Goal: Task Accomplishment & Management: Use online tool/utility

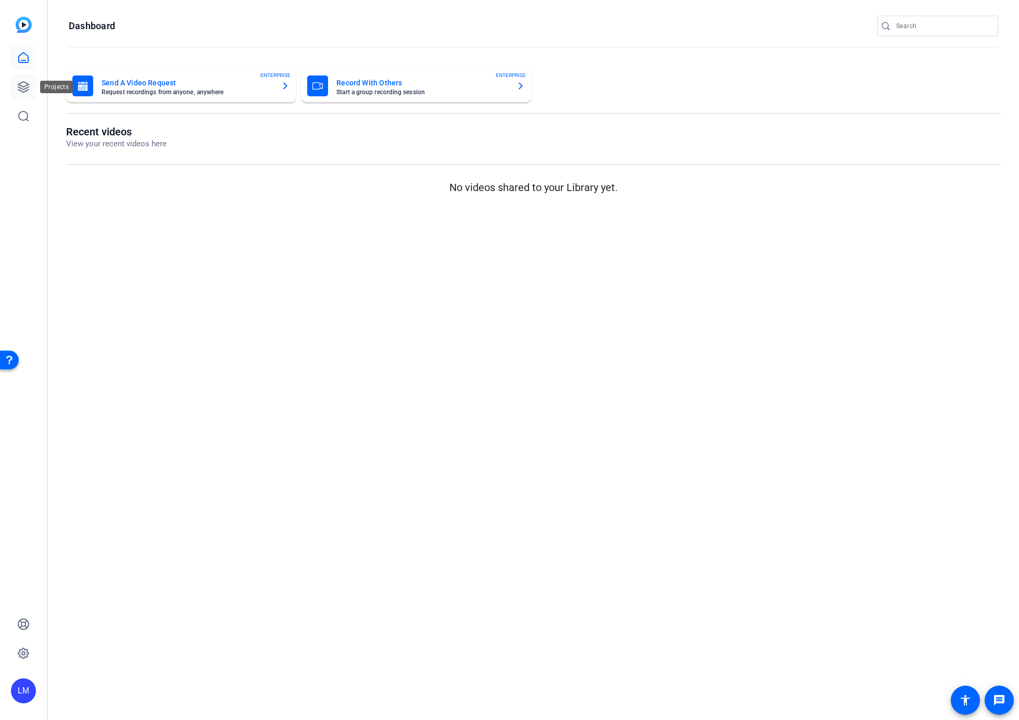
click at [22, 85] on icon at bounding box center [23, 87] width 13 height 13
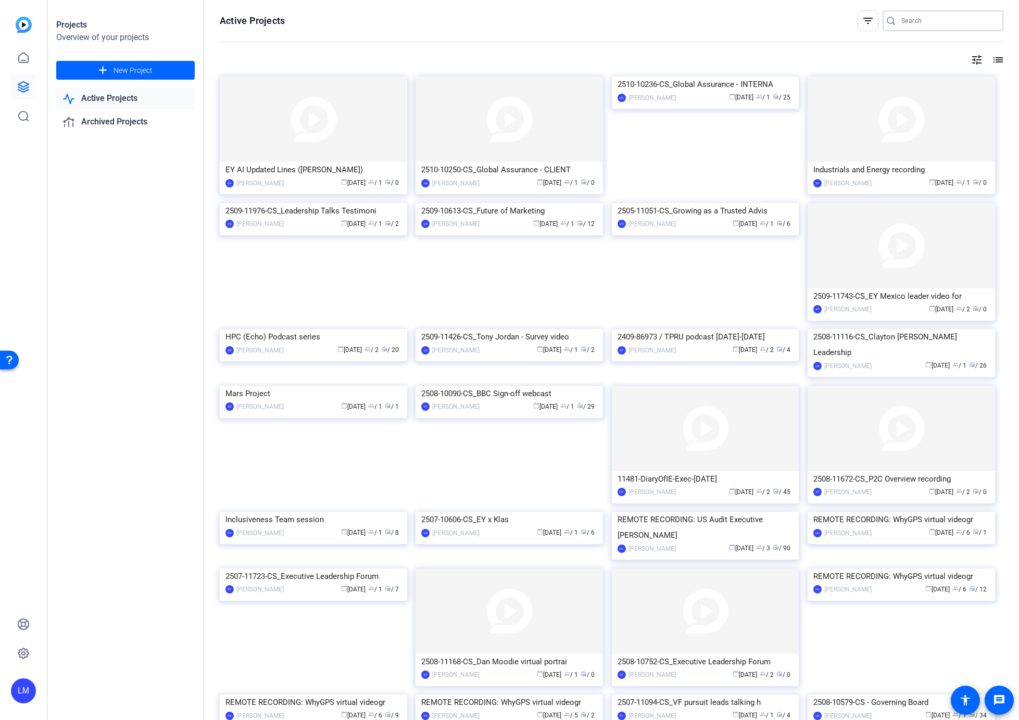
click at [912, 21] on input "Search" at bounding box center [949, 21] width 94 height 13
paste input "2510-10236-CS"
type input "2510-10236-CS"
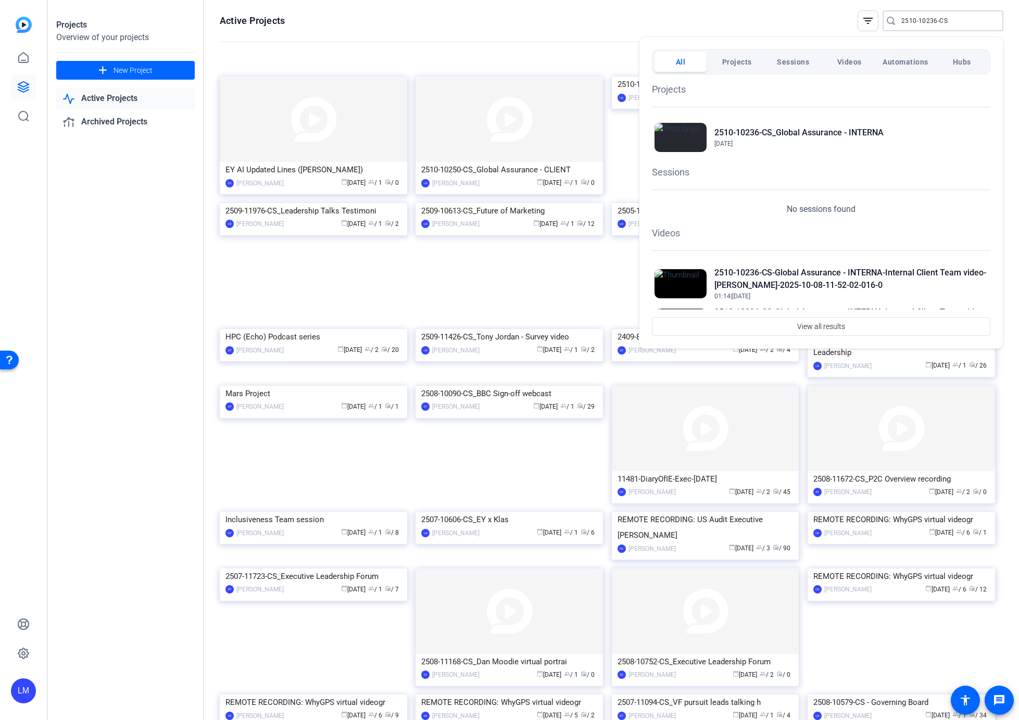
click at [929, 24] on div at bounding box center [509, 360] width 1019 height 720
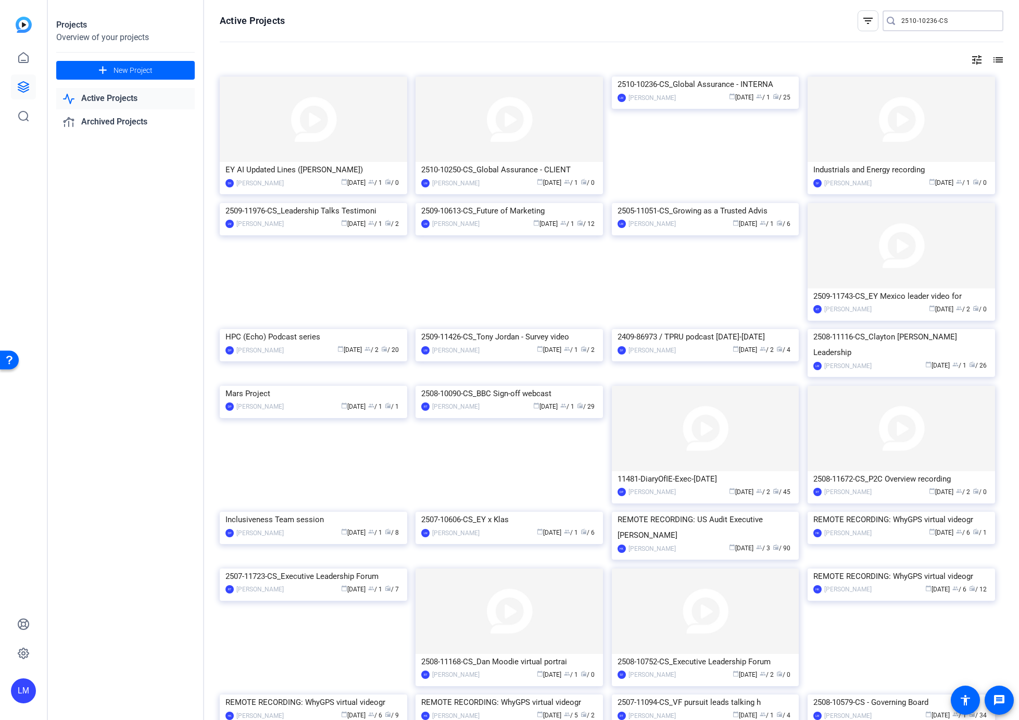
click at [929, 24] on input "2510-10236-CS" at bounding box center [949, 21] width 94 height 13
click at [946, 21] on input "2510-10236-CS" at bounding box center [949, 21] width 94 height 13
click at [902, 22] on input "2510-10236-CS" at bounding box center [949, 21] width 94 height 13
click at [67, 241] on div "Projects Overview of your projects add New Project Active Projects Archived Pro…" at bounding box center [126, 360] width 156 height 720
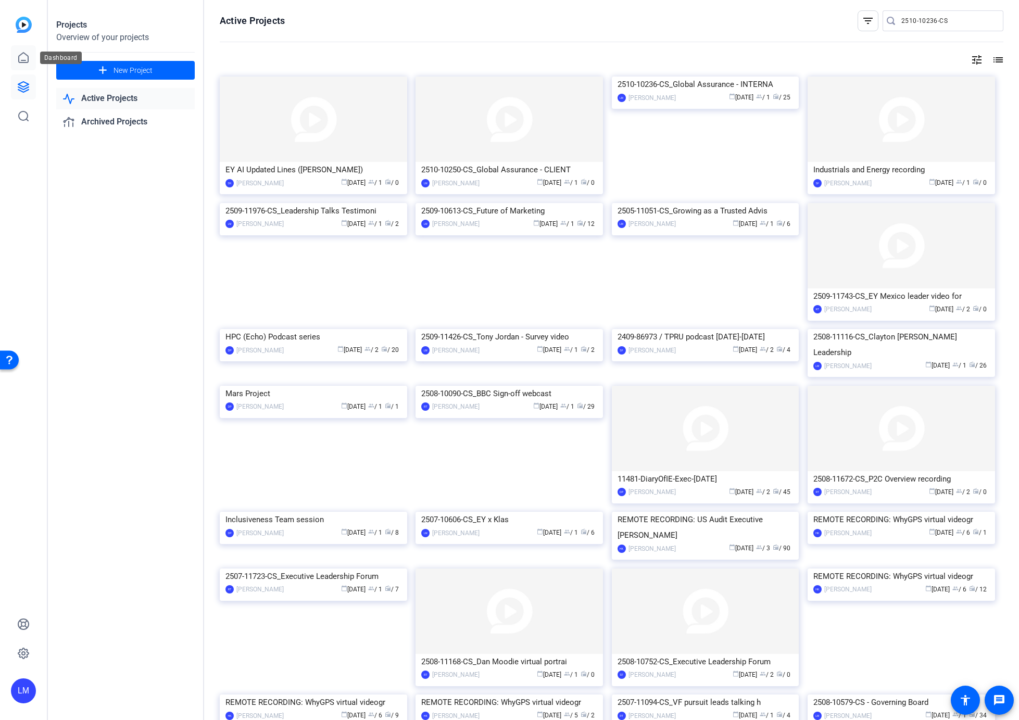
click at [20, 60] on icon at bounding box center [23, 58] width 13 height 13
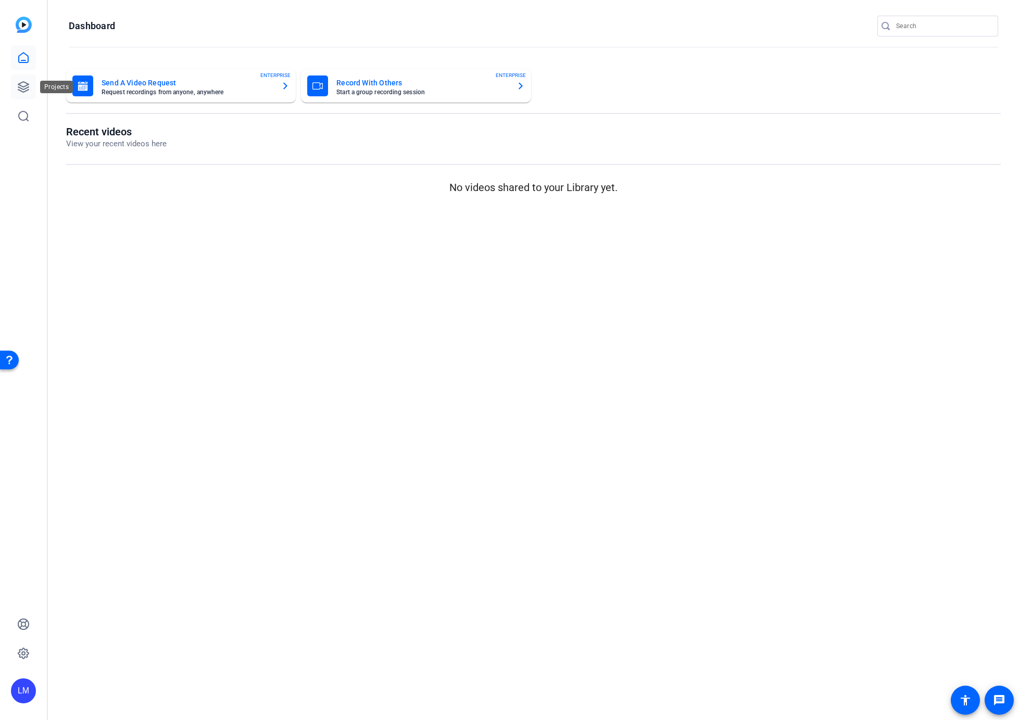
click at [25, 89] on icon at bounding box center [23, 87] width 10 height 10
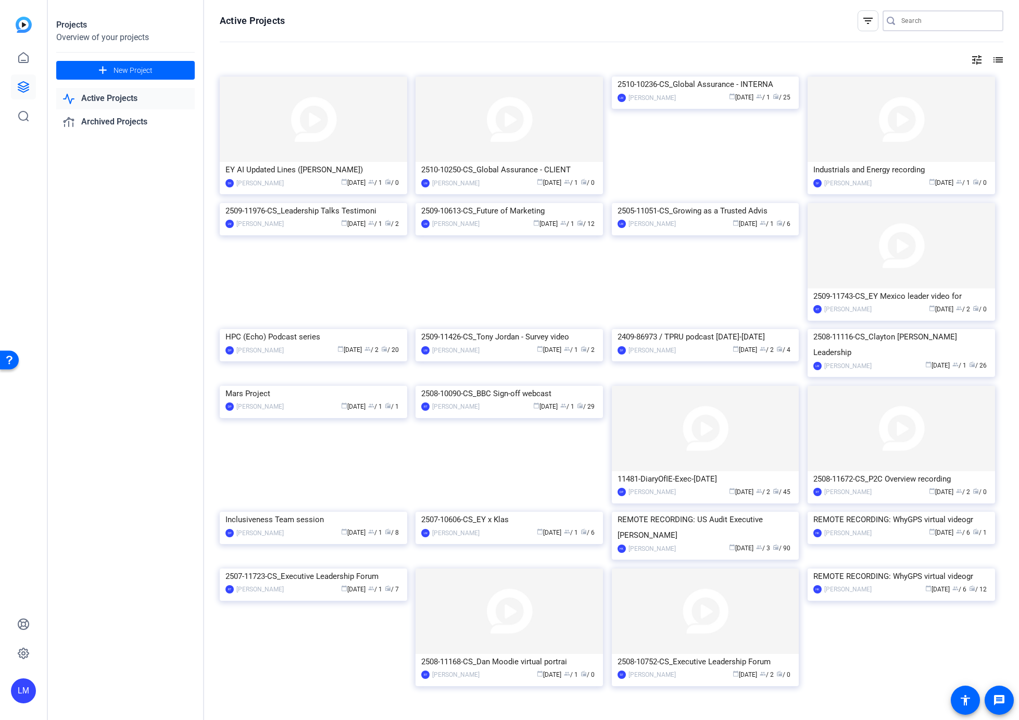
click at [916, 22] on input "Search" at bounding box center [949, 21] width 94 height 13
paste input "2510-10236-CS"
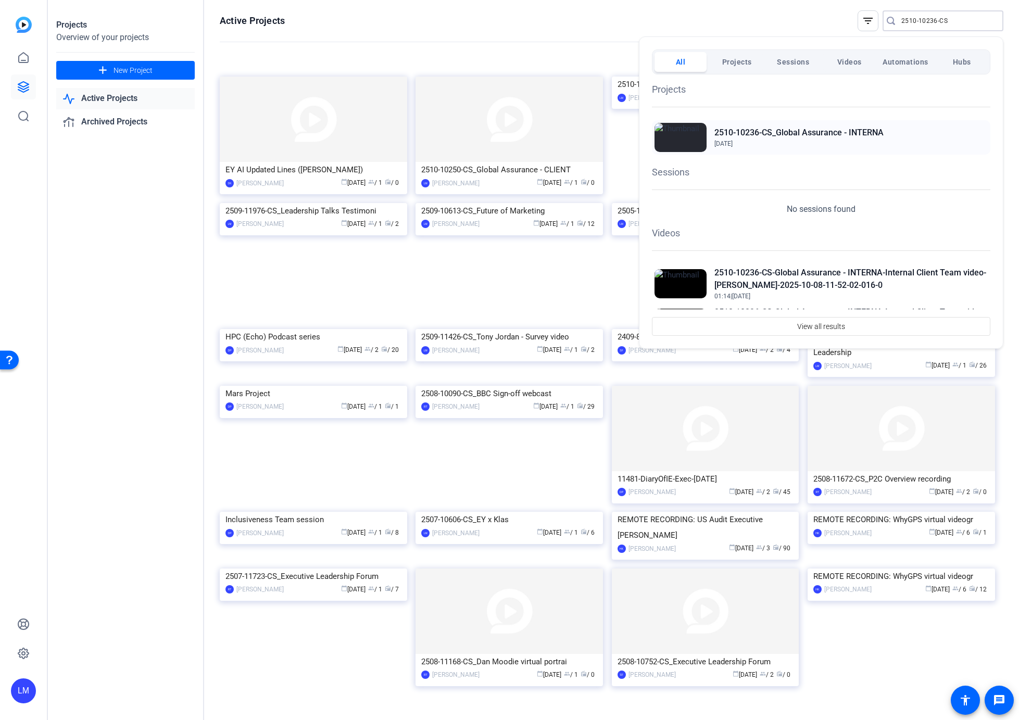
type input "2510-10236-CS"
click at [770, 129] on h2 "2510-10236-CS_Global Assurance - INTERNA" at bounding box center [799, 133] width 169 height 13
click at [176, 400] on div at bounding box center [509, 360] width 1019 height 720
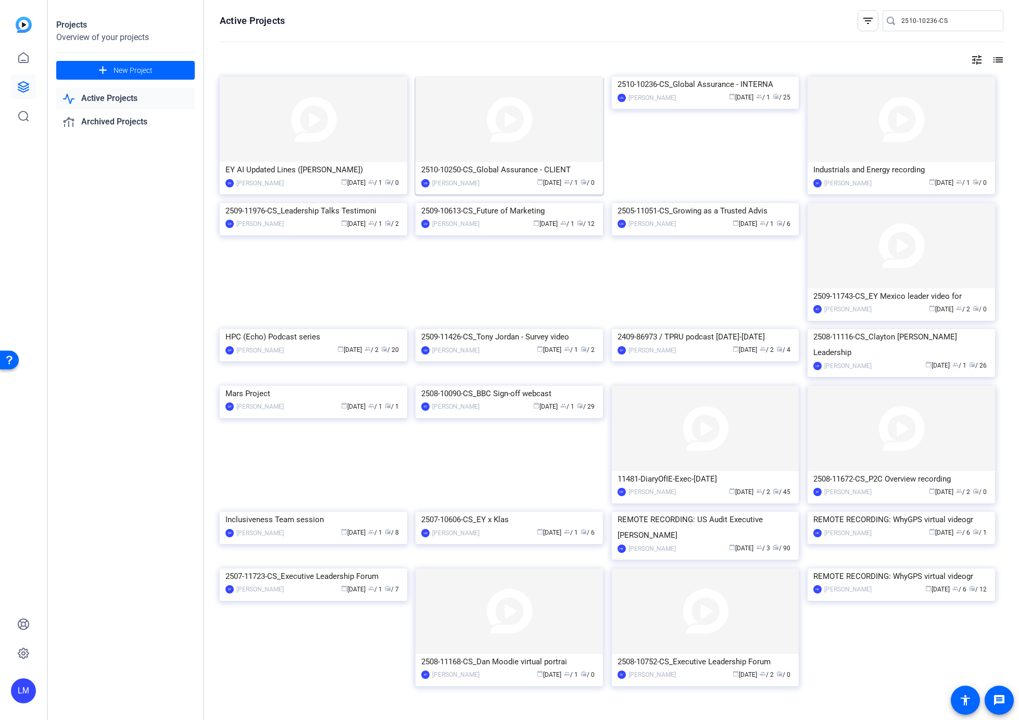
click at [514, 167] on div "2510-10250-CS_Global Assurance - CLIENT" at bounding box center [509, 170] width 176 height 16
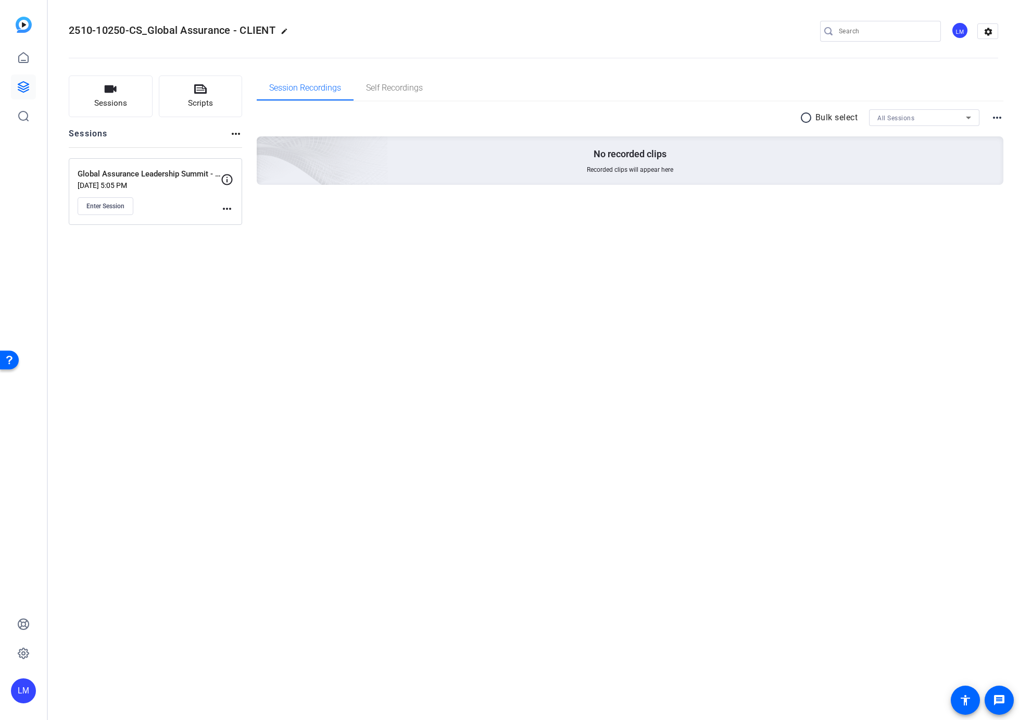
click at [226, 207] on mat-icon "more_horiz" at bounding box center [227, 209] width 13 height 13
click at [247, 221] on span "Edit Session" at bounding box center [252, 224] width 47 height 13
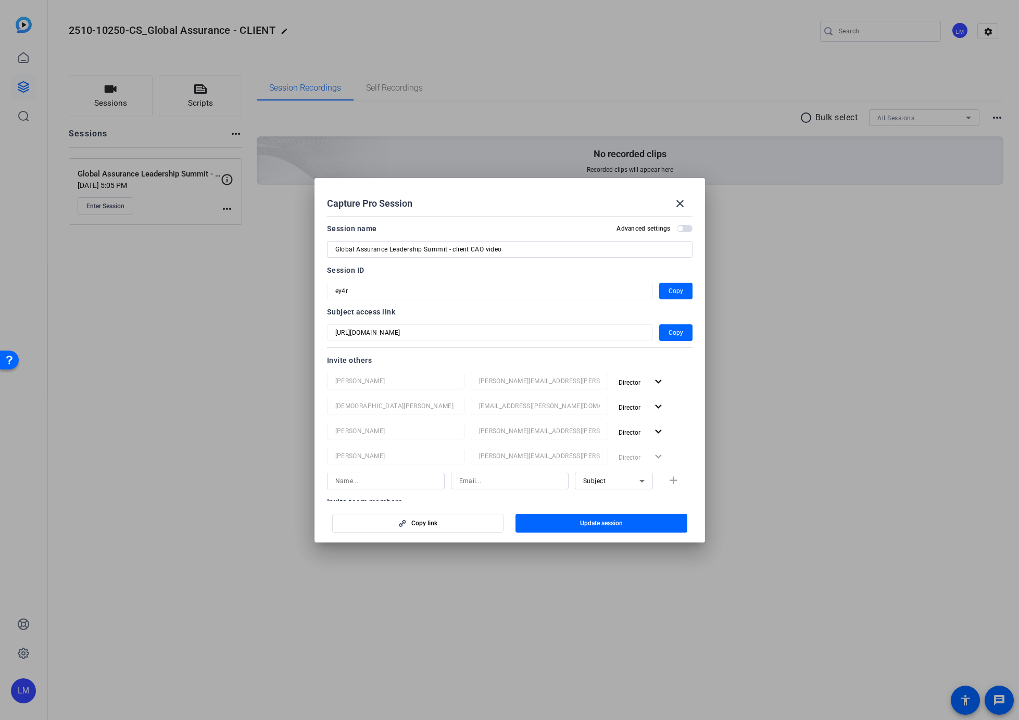
click at [117, 362] on div at bounding box center [509, 360] width 1019 height 720
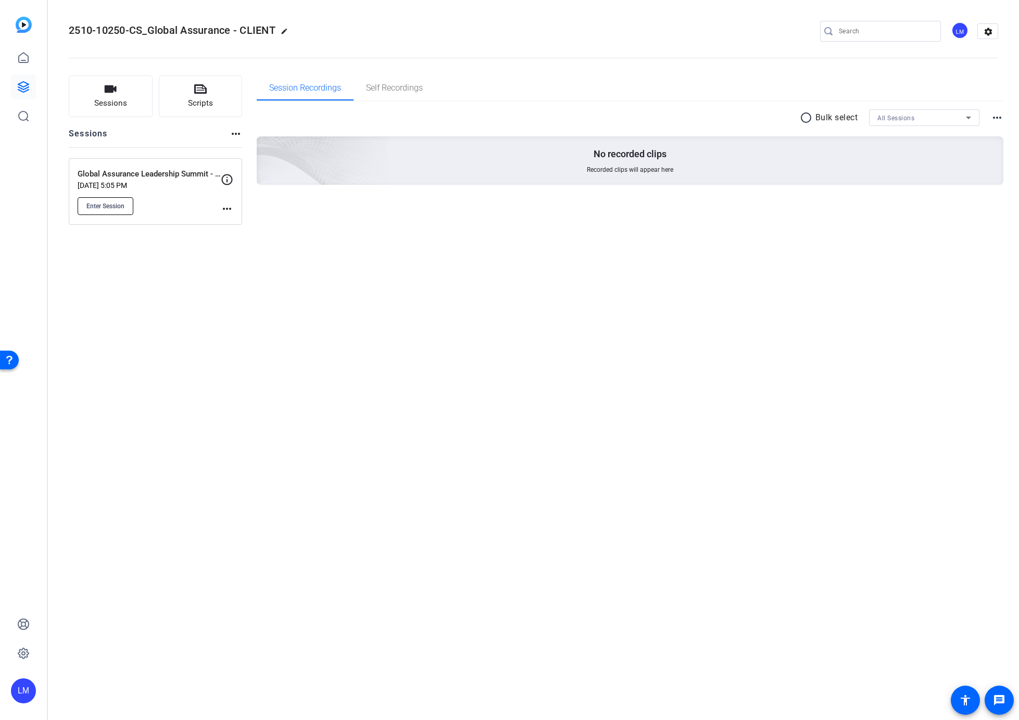
click at [104, 208] on span "Enter Session" at bounding box center [105, 206] width 38 height 8
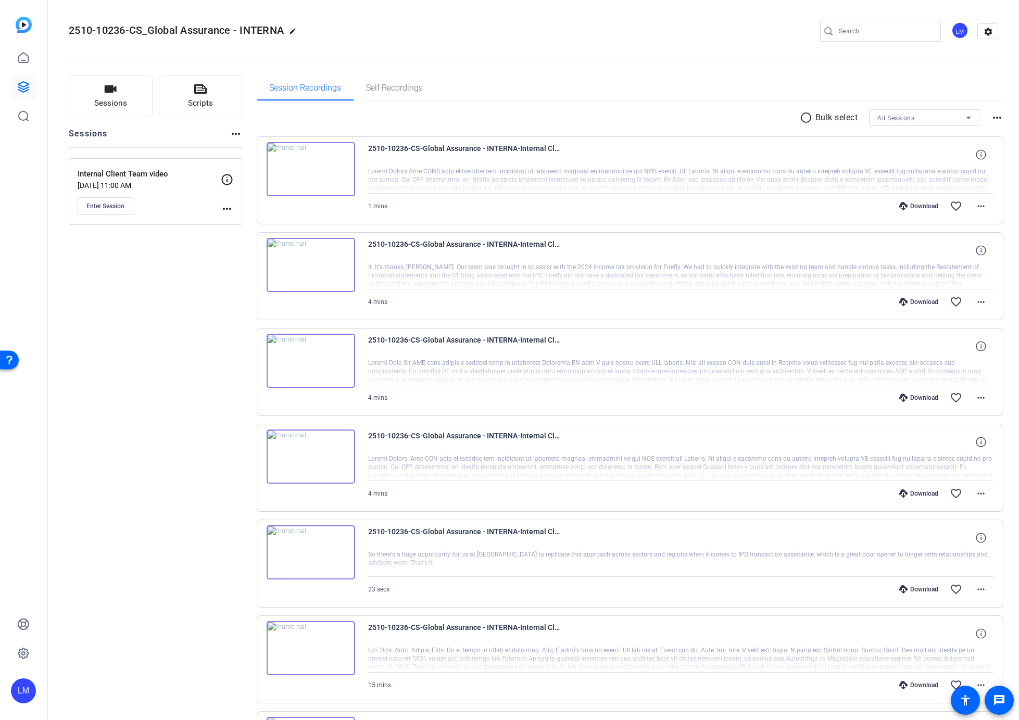
click at [228, 208] on mat-icon "more_horiz" at bounding box center [227, 209] width 13 height 13
click at [244, 227] on span "Edit Session" at bounding box center [252, 224] width 47 height 13
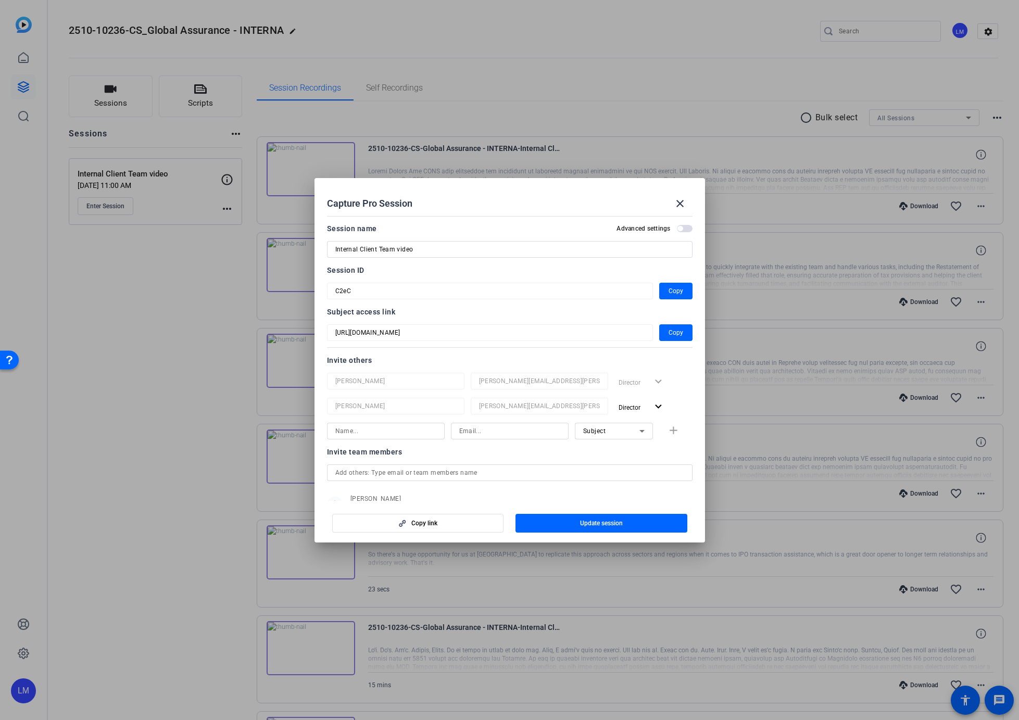
click at [107, 409] on div at bounding box center [509, 360] width 1019 height 720
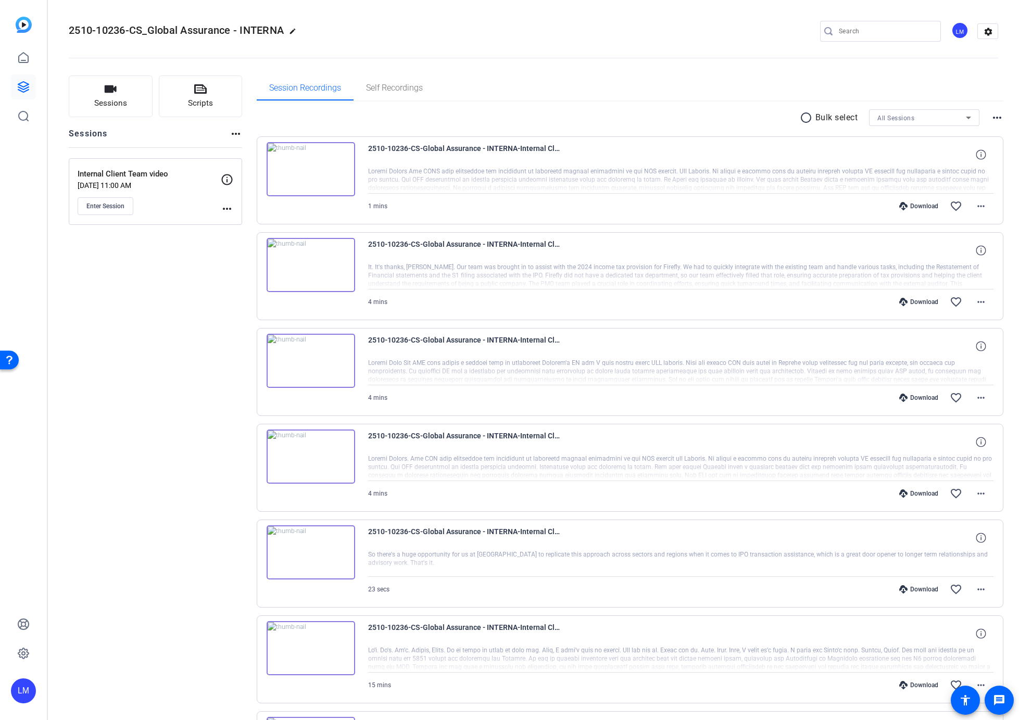
click at [110, 404] on div "Sessions Scripts Sessions more_horiz Internal Client Team video [DATE] 11:00 AM…" at bounding box center [155, 608] width 173 height 1064
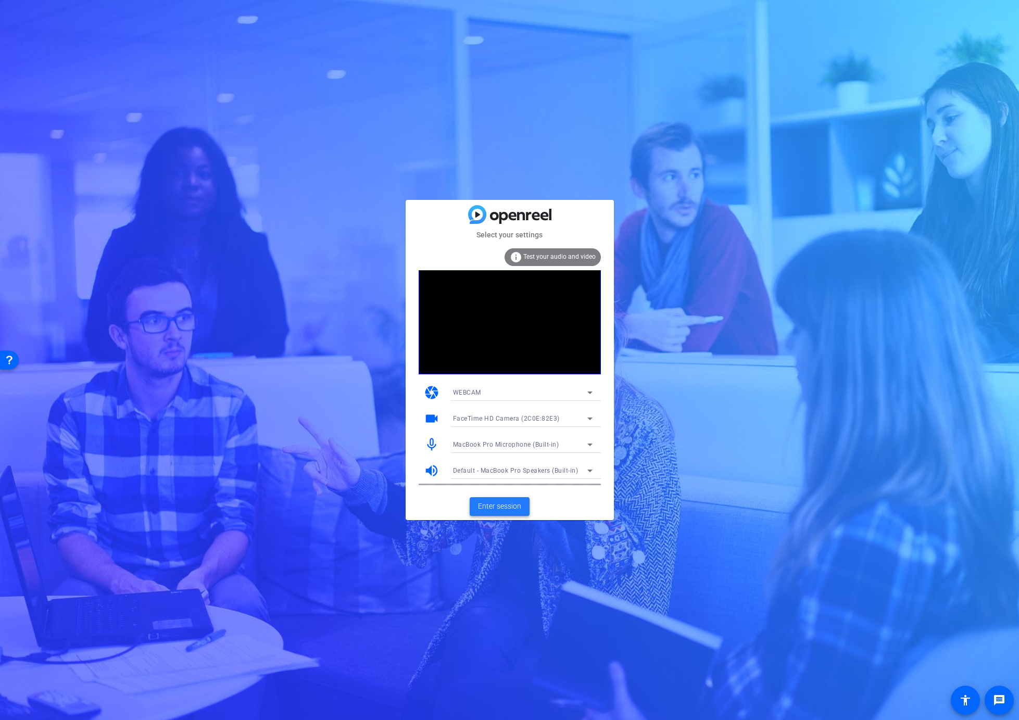
click at [494, 505] on span "Enter session" at bounding box center [499, 506] width 43 height 11
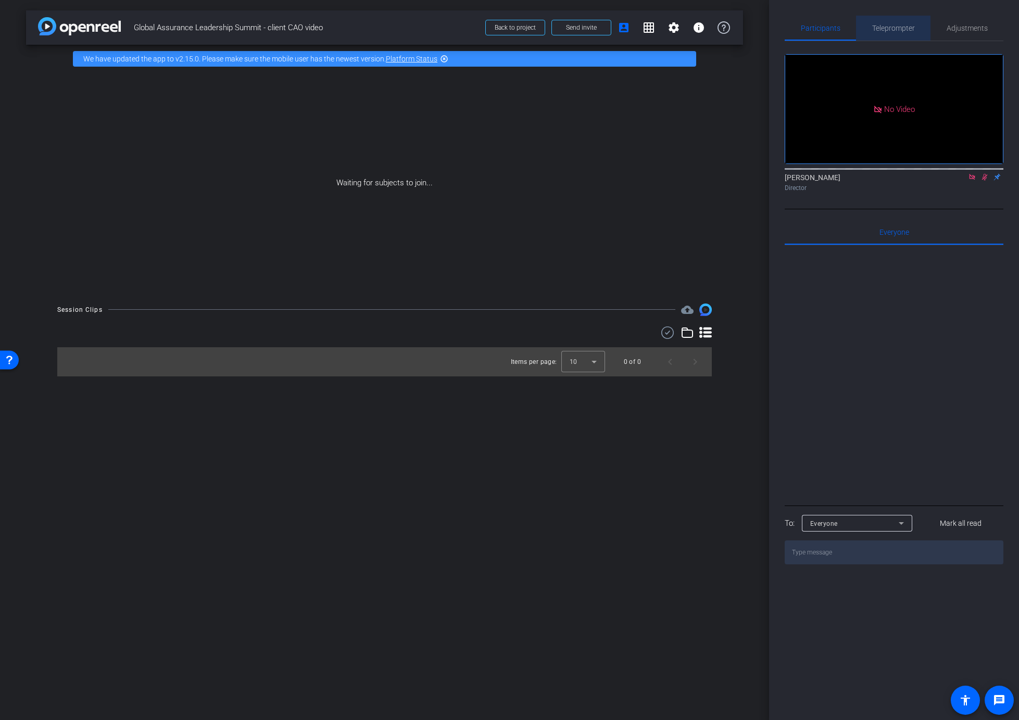
click at [893, 26] on span "Teleprompter" at bounding box center [894, 27] width 43 height 7
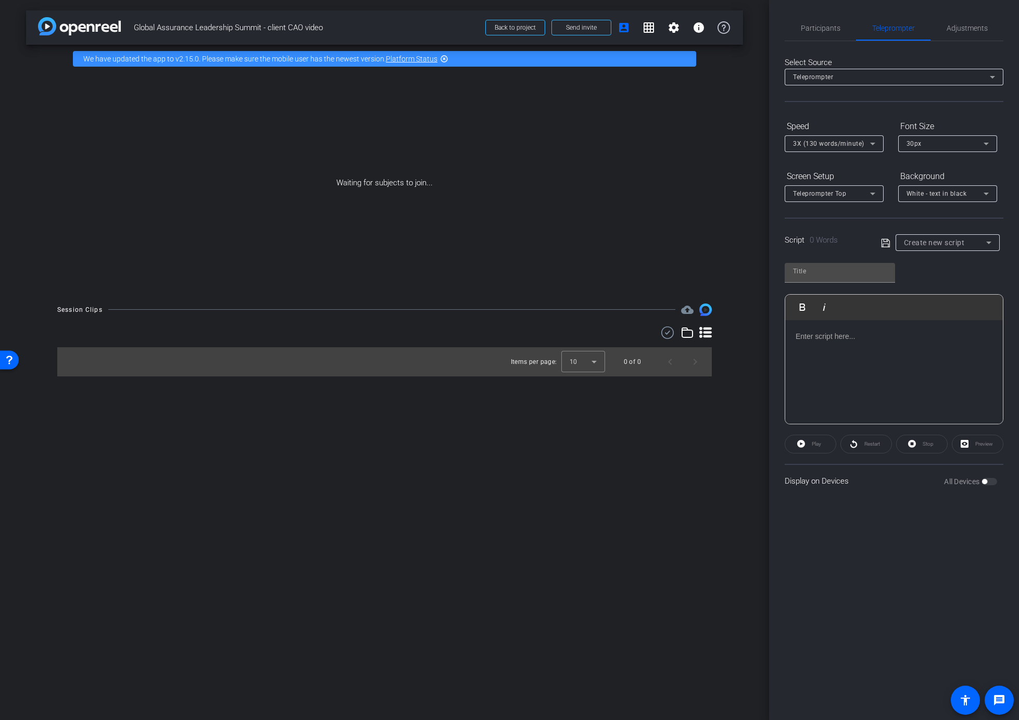
click at [830, 367] on div at bounding box center [895, 372] width 218 height 104
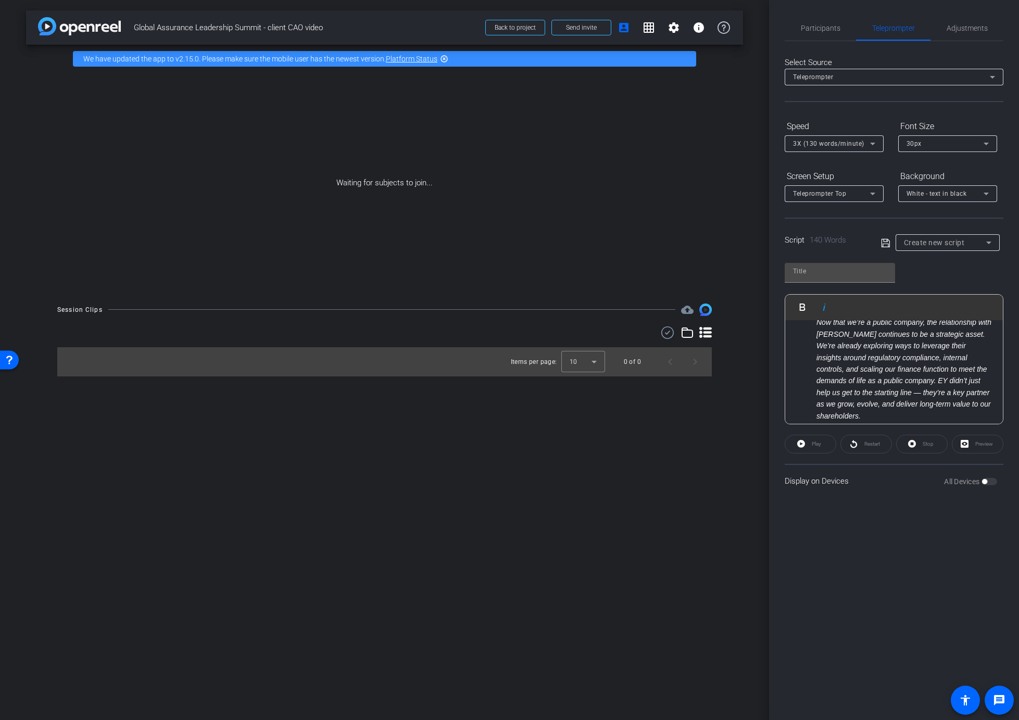
scroll to position [141, 0]
click at [828, 272] on input "text" at bounding box center [840, 271] width 94 height 13
click at [819, 271] on input "text" at bounding box center [840, 271] width 94 height 13
type input "script"
click at [947, 280] on div "script Play Play from this location Play Selected Play and display the selected…" at bounding box center [894, 339] width 219 height 169
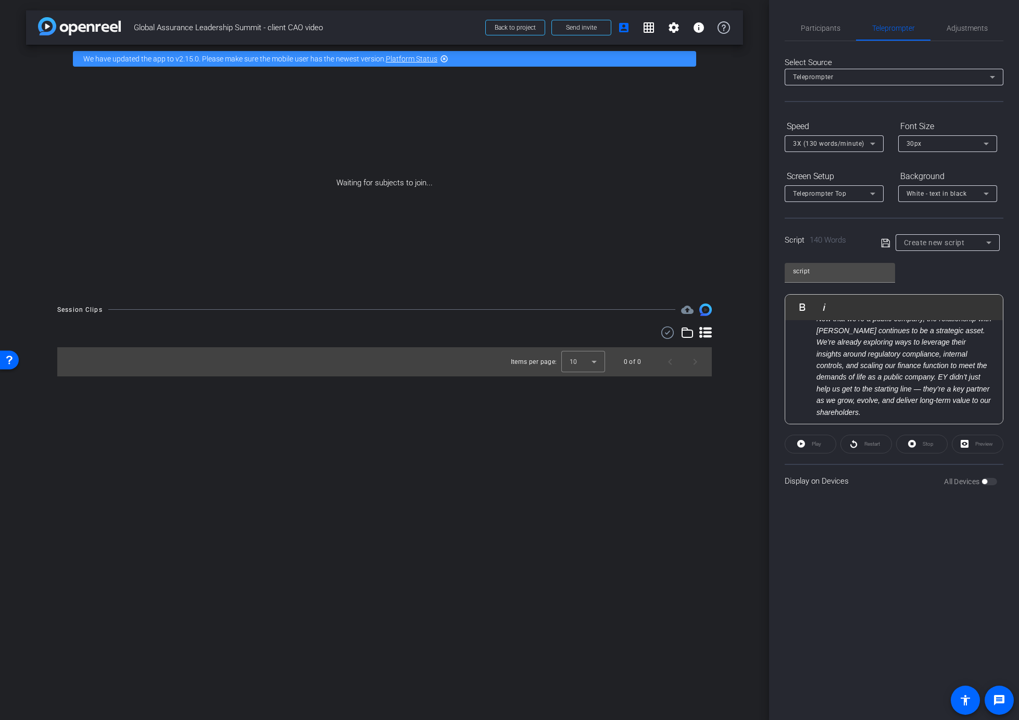
click at [883, 244] on icon at bounding box center [885, 243] width 8 height 8
click at [978, 443] on span "Preview" at bounding box center [985, 444] width 18 height 6
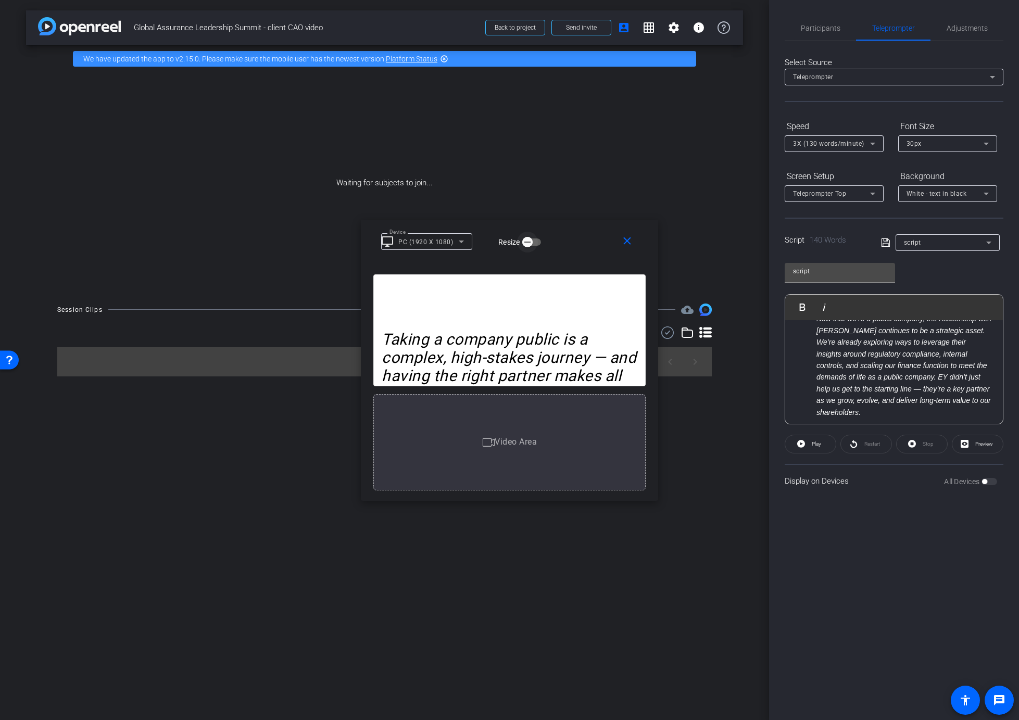
click at [528, 242] on icon "button" at bounding box center [528, 242] width 6 height 1
click at [529, 242] on span "button" at bounding box center [536, 242] width 21 height 21
click at [455, 243] on icon at bounding box center [461, 241] width 13 height 13
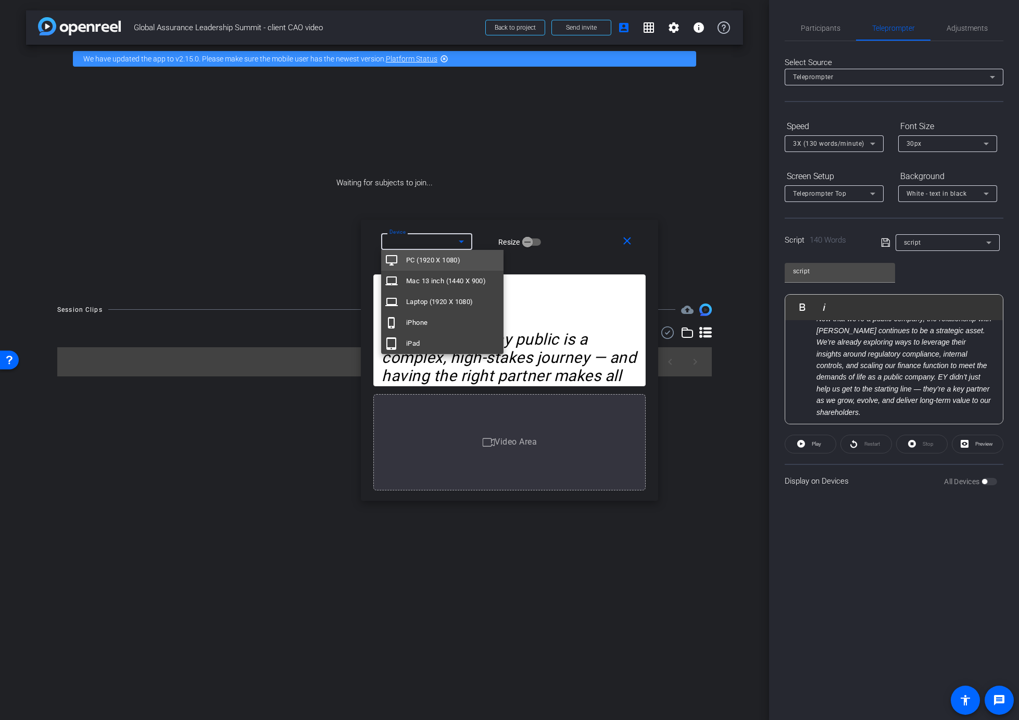
click at [589, 250] on div at bounding box center [509, 360] width 1019 height 720
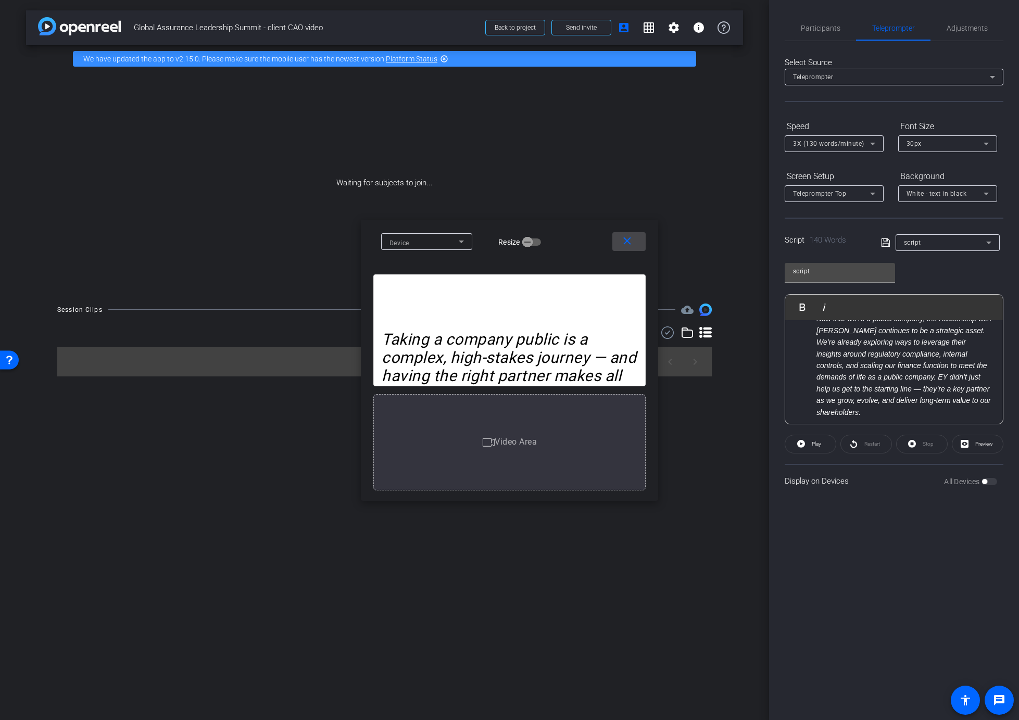
click at [630, 235] on mat-icon "close" at bounding box center [627, 241] width 13 height 13
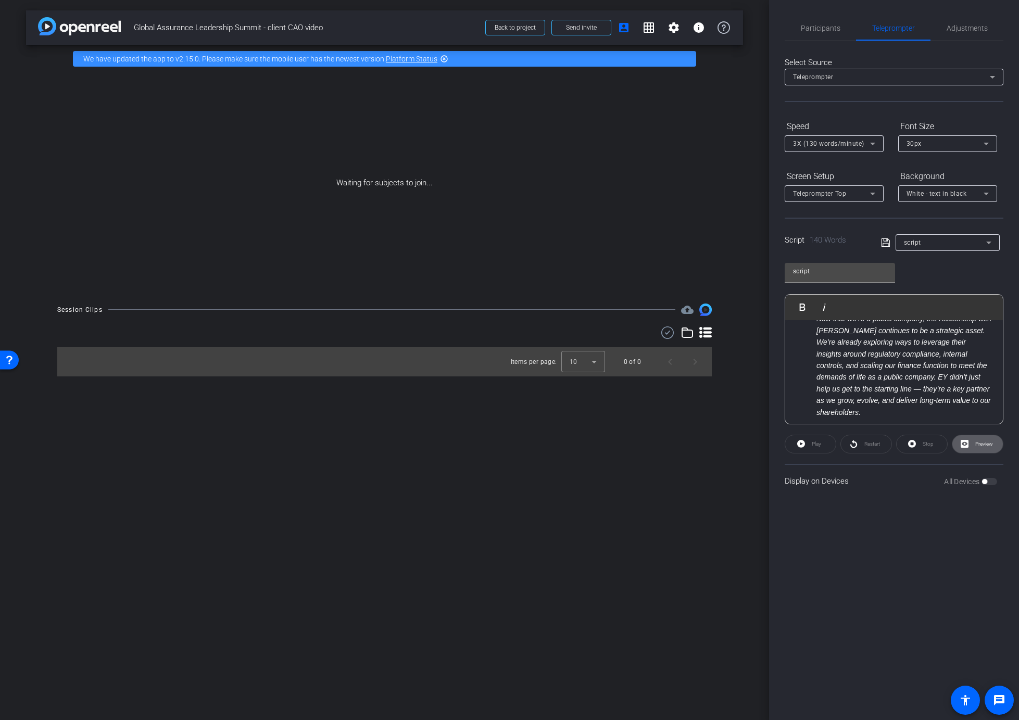
click at [752, 97] on div "arrow_back Global Assurance Leadership Summit - client CAO video Back to projec…" at bounding box center [384, 360] width 769 height 720
